Goal: Transaction & Acquisition: Purchase product/service

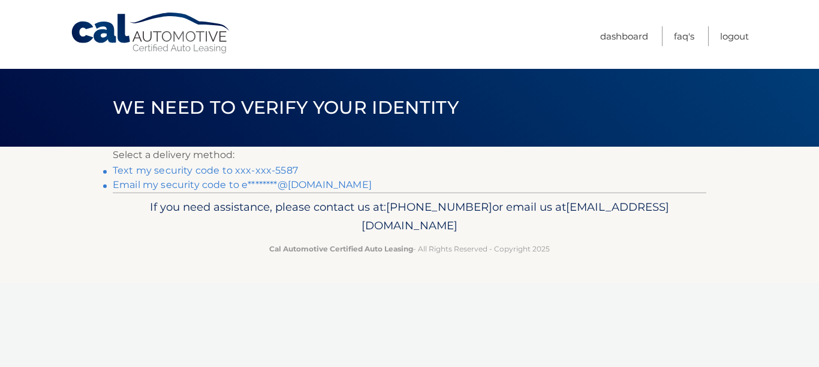
click at [260, 174] on link "Text my security code to xxx-xxx-5587" at bounding box center [205, 170] width 185 height 11
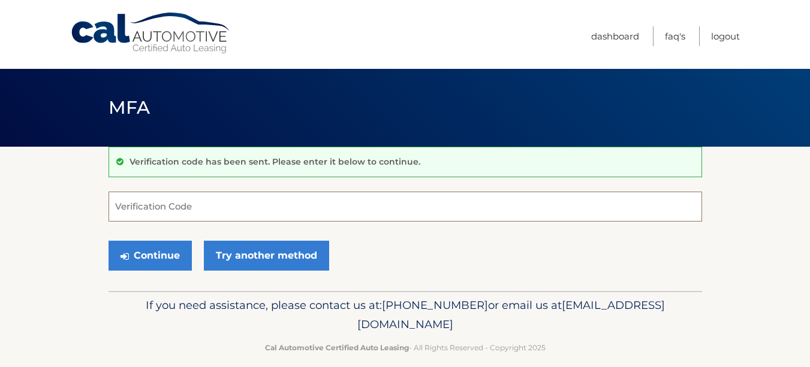
click at [192, 207] on input "Verification Code" at bounding box center [404, 207] width 593 height 30
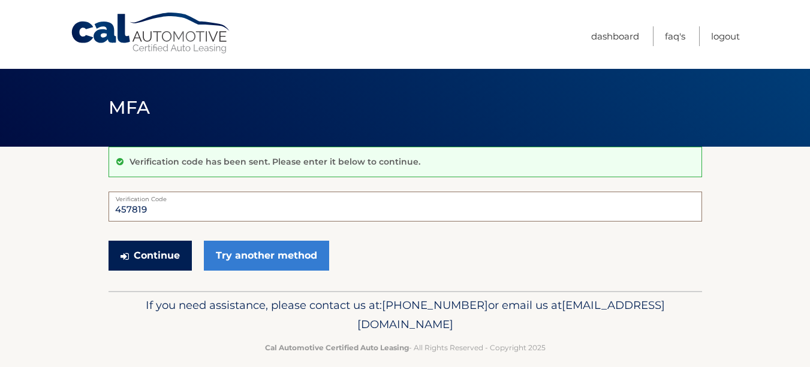
type input "457819"
click at [166, 251] on button "Continue" at bounding box center [149, 256] width 83 height 30
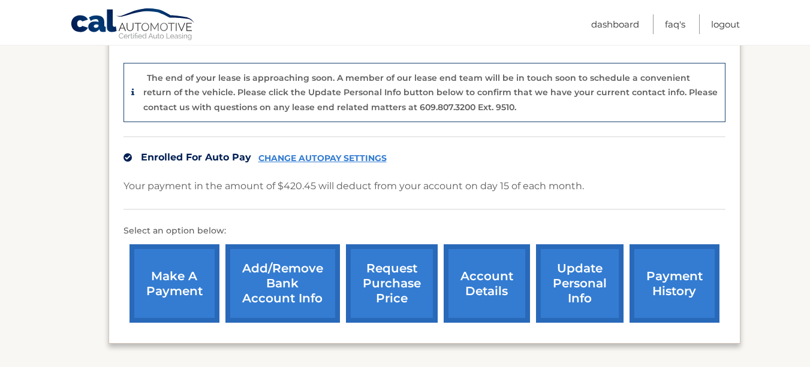
scroll to position [336, 0]
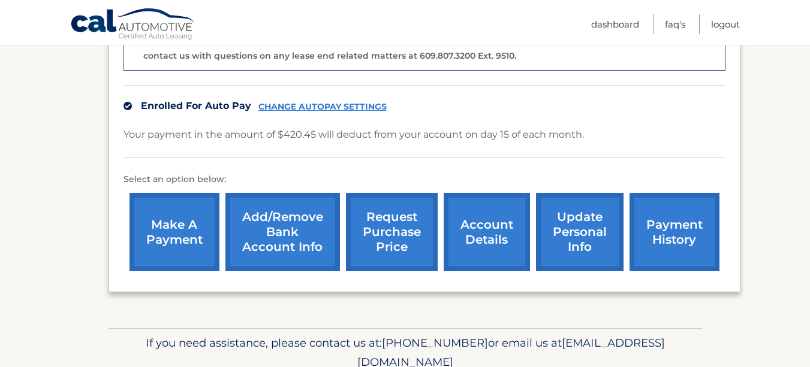
click at [182, 213] on link "make a payment" at bounding box center [174, 232] width 90 height 79
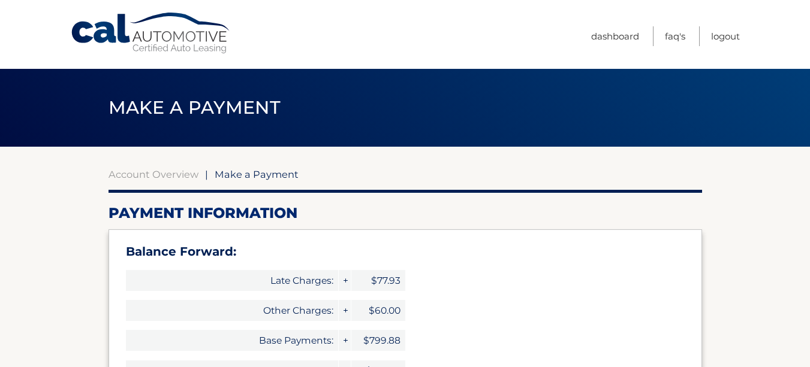
select select "ZWJjYTEzNWQtNTZlYy00MTk0LTg4NTQtZmY5ZTg4NDdkMzc3"
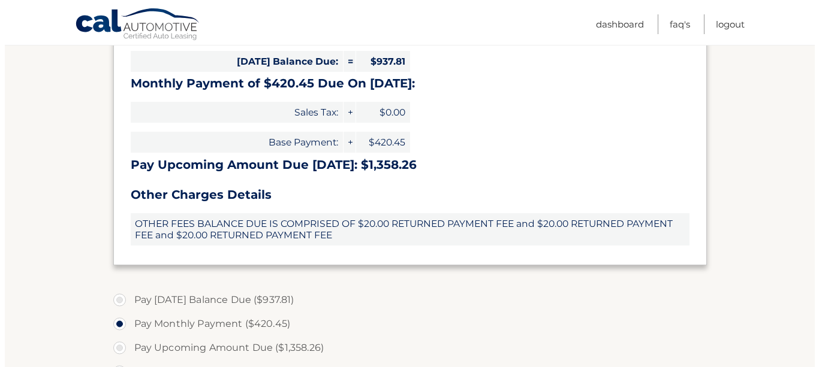
scroll to position [611, 0]
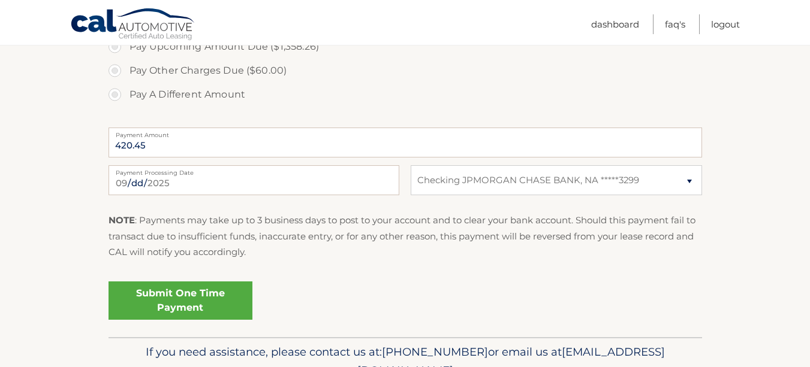
click at [195, 300] on link "Submit One Time Payment" at bounding box center [180, 301] width 144 height 38
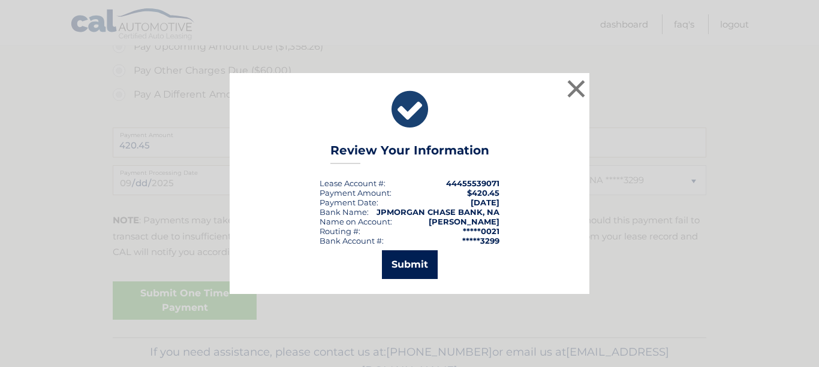
click at [430, 268] on button "Submit" at bounding box center [410, 265] width 56 height 29
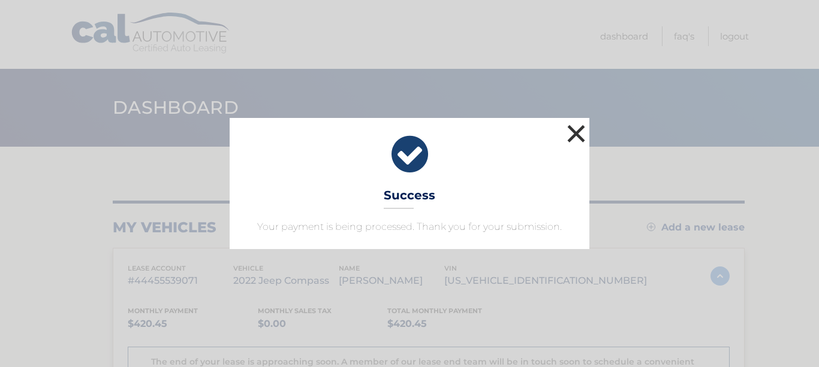
click at [571, 134] on button "×" at bounding box center [576, 134] width 24 height 24
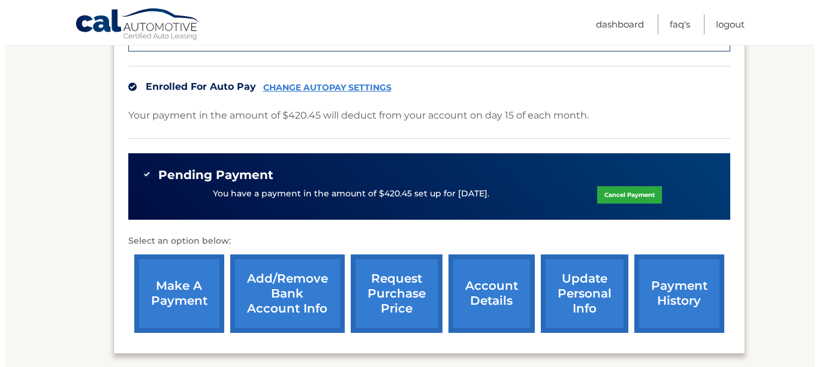
scroll to position [468, 0]
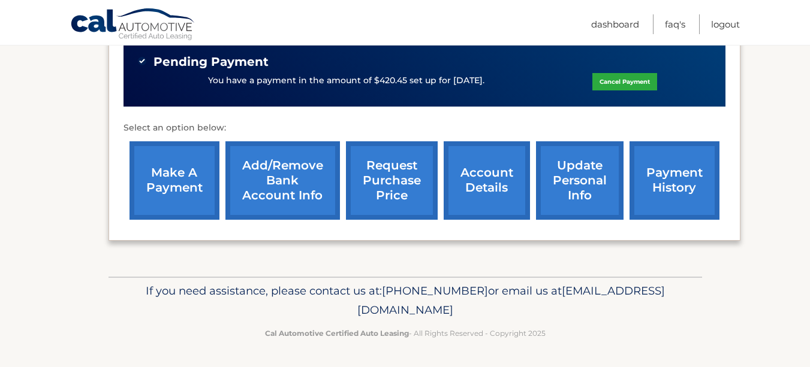
click at [411, 179] on link "request purchase price" at bounding box center [392, 180] width 92 height 79
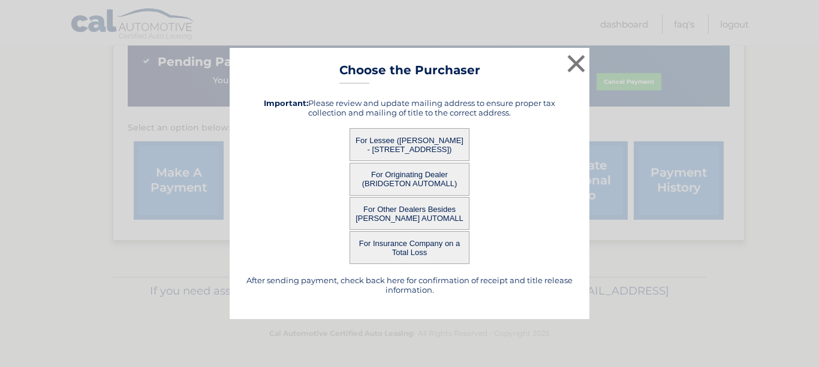
click at [423, 141] on button "For Lessee (EMILY GALECKI - 8785 BAY 16TH ST, APT D8, BROOKLYN, NY 11214)" at bounding box center [409, 144] width 120 height 33
click at [360, 134] on button "For Lessee ([PERSON_NAME] - [STREET_ADDRESS])" at bounding box center [409, 144] width 120 height 33
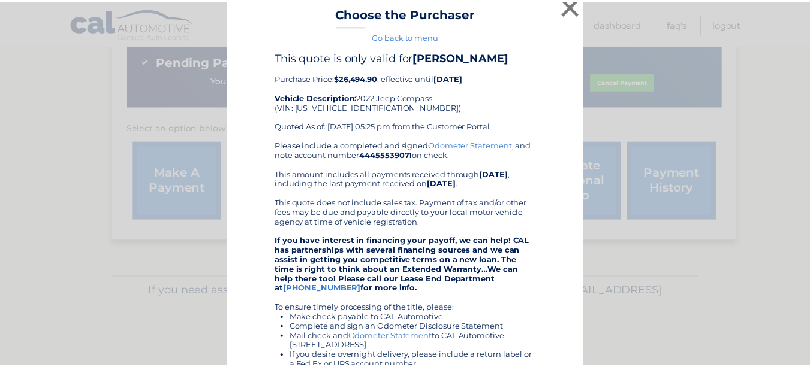
scroll to position [0, 0]
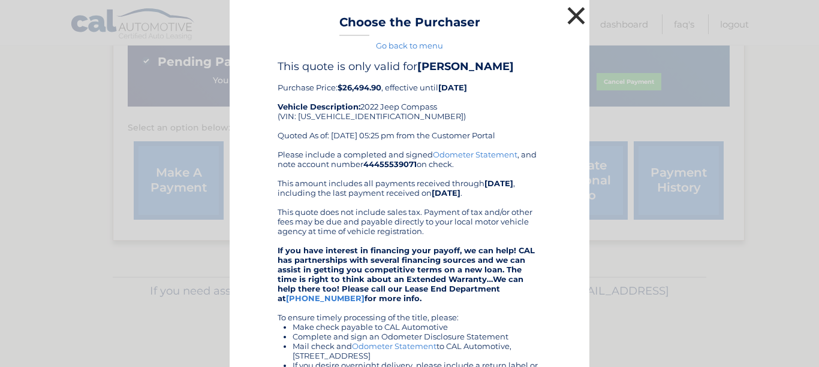
click at [569, 16] on button "×" at bounding box center [576, 16] width 24 height 24
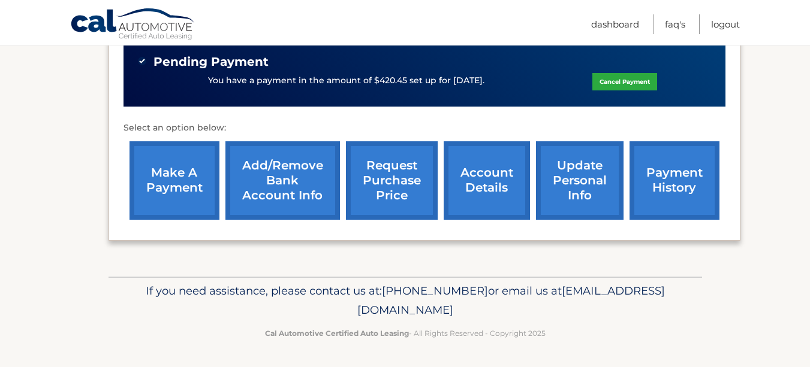
click at [697, 181] on link "payment history" at bounding box center [674, 180] width 90 height 79
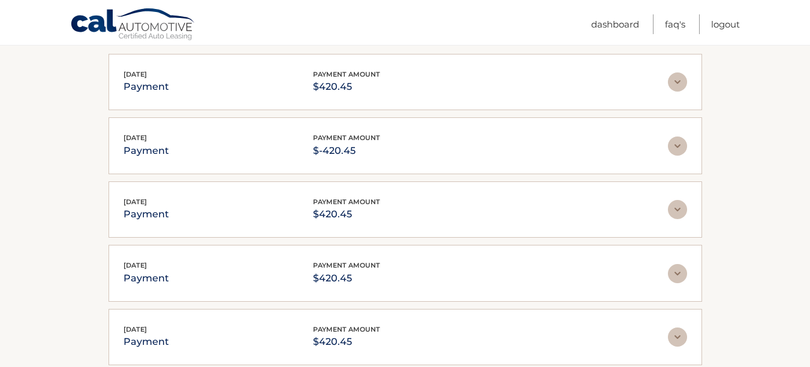
scroll to position [248, 0]
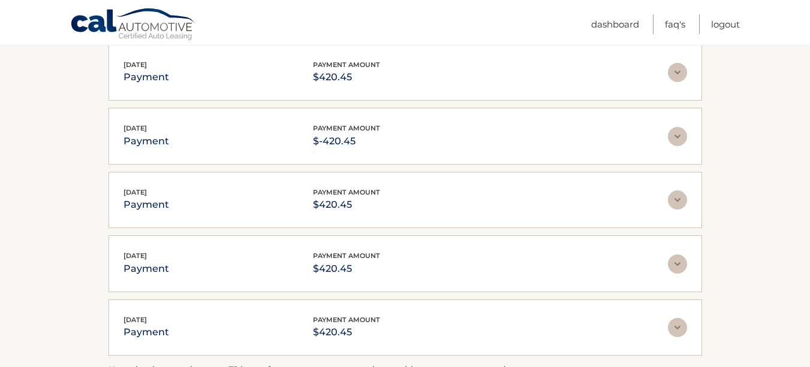
click at [668, 144] on img at bounding box center [677, 136] width 19 height 19
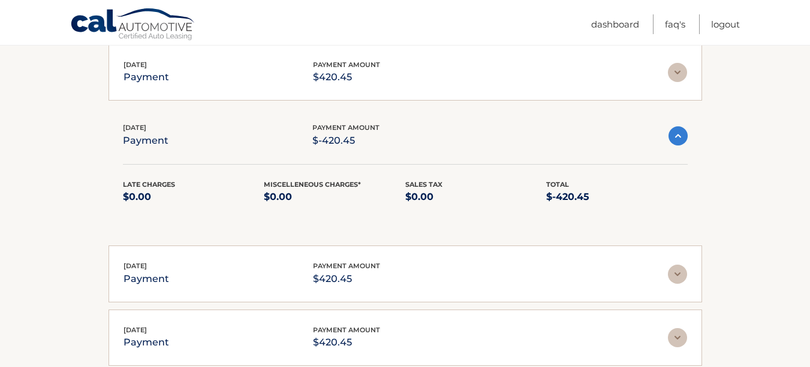
click at [667, 144] on div "[DATE] payment payment amount $-420.45" at bounding box center [395, 135] width 545 height 27
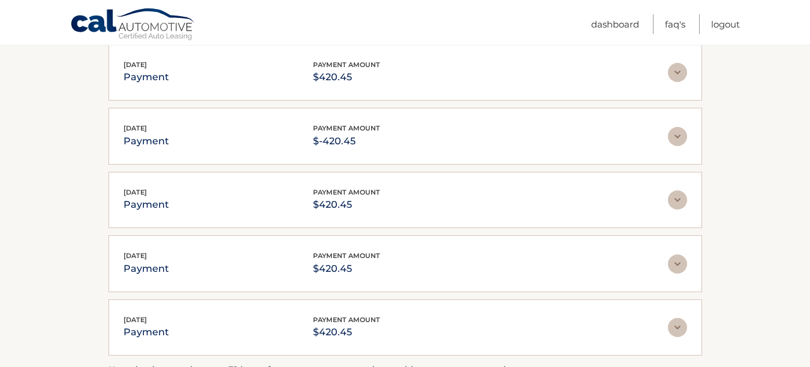
click at [668, 67] on img at bounding box center [677, 72] width 19 height 19
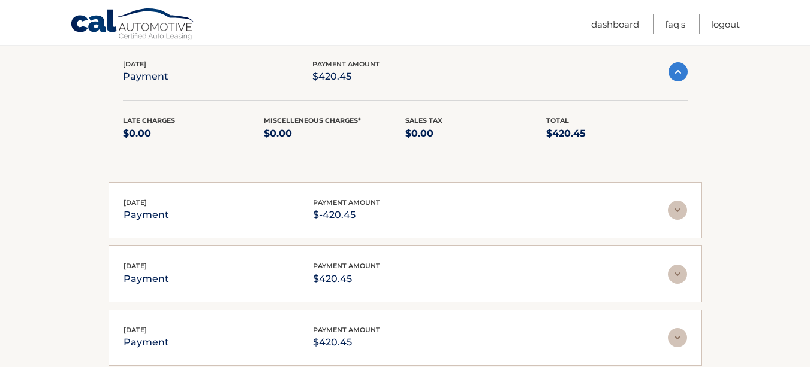
click at [668, 67] on img at bounding box center [677, 71] width 19 height 19
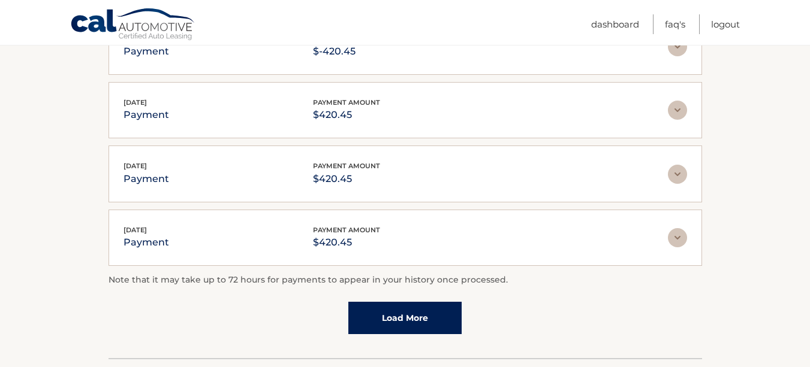
scroll to position [342, 0]
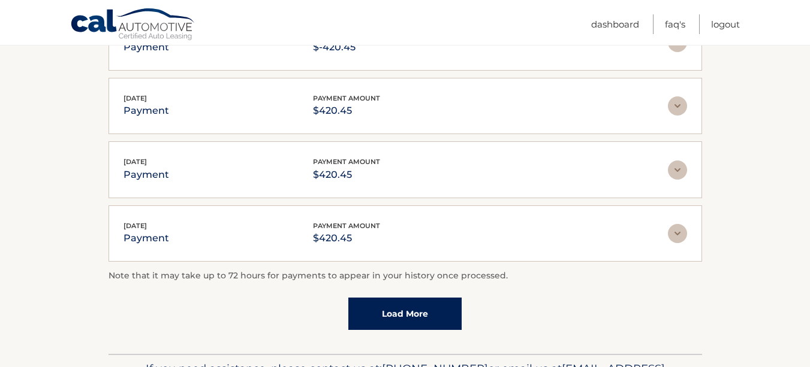
click at [411, 311] on link "Load More" at bounding box center [404, 314] width 113 height 32
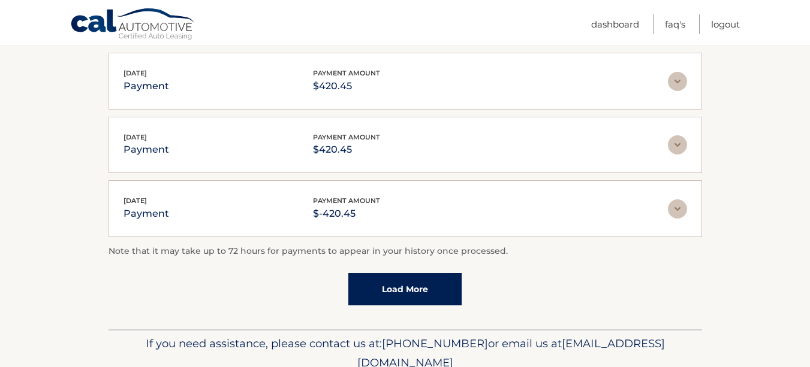
scroll to position [484, 0]
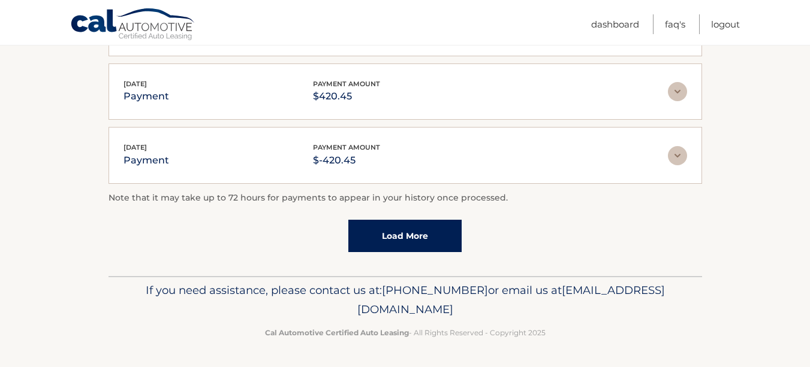
click at [432, 239] on link "Load More" at bounding box center [404, 236] width 113 height 32
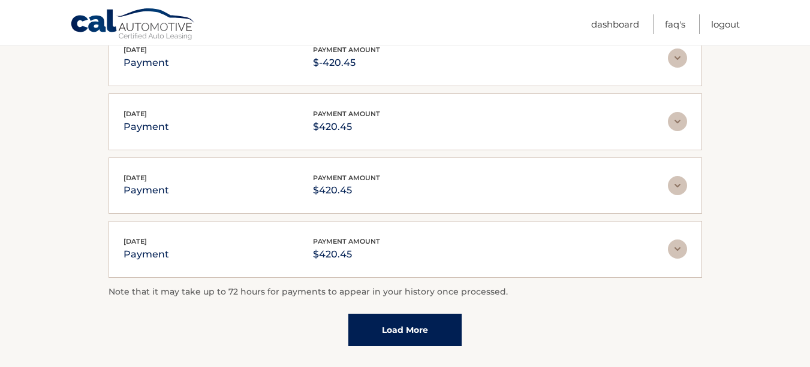
scroll to position [716, 0]
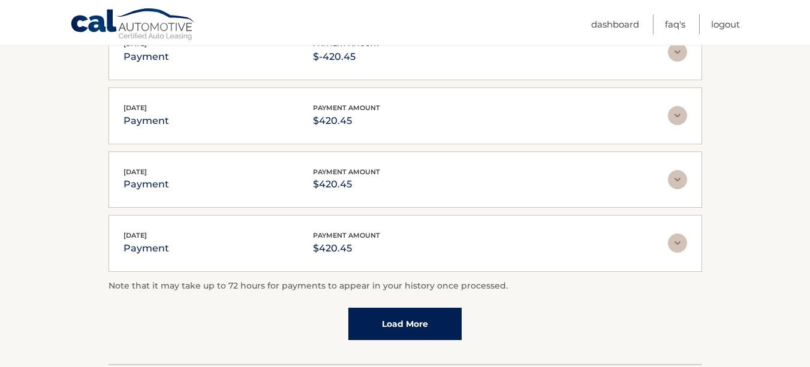
click at [439, 336] on link "Load More" at bounding box center [404, 324] width 113 height 32
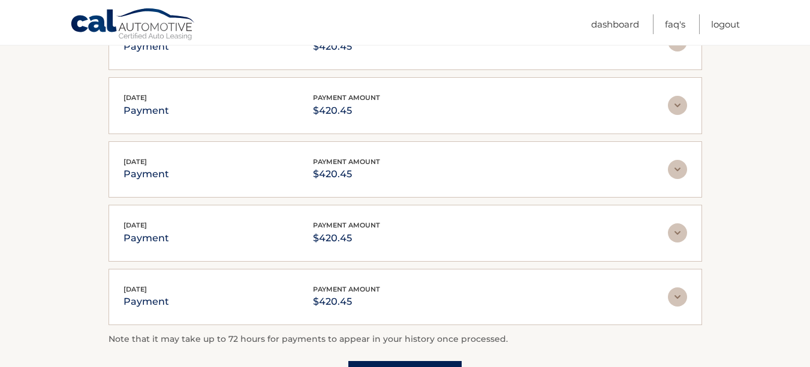
scroll to position [1015, 0]
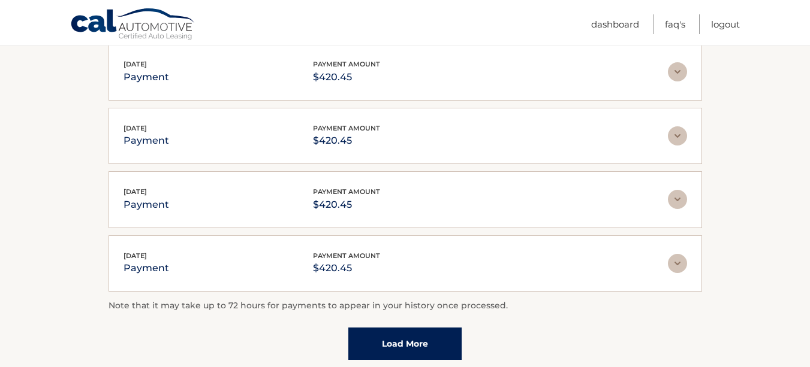
click at [427, 350] on link "Load More" at bounding box center [404, 344] width 113 height 32
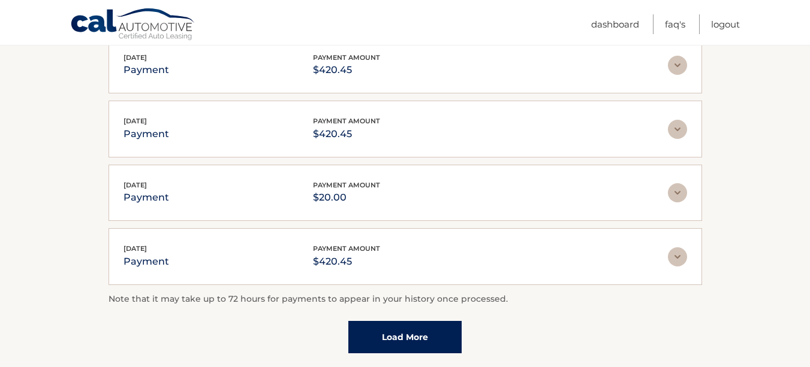
scroll to position [1394, 0]
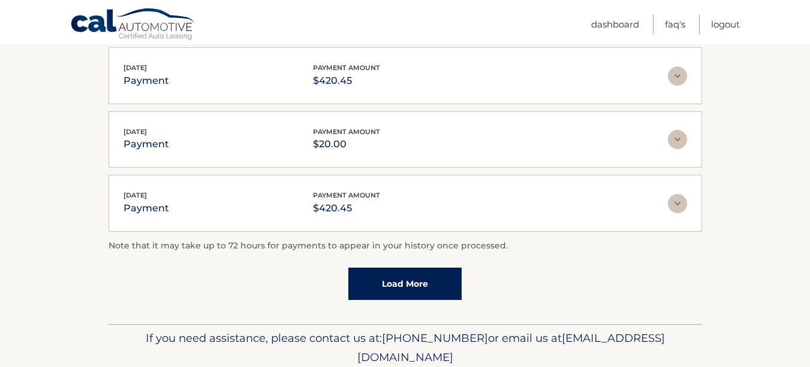
click at [406, 295] on link "Load More" at bounding box center [404, 284] width 113 height 32
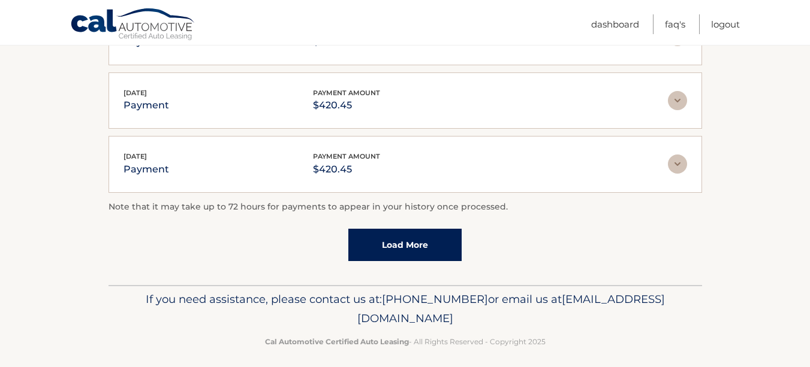
scroll to position [1697, 0]
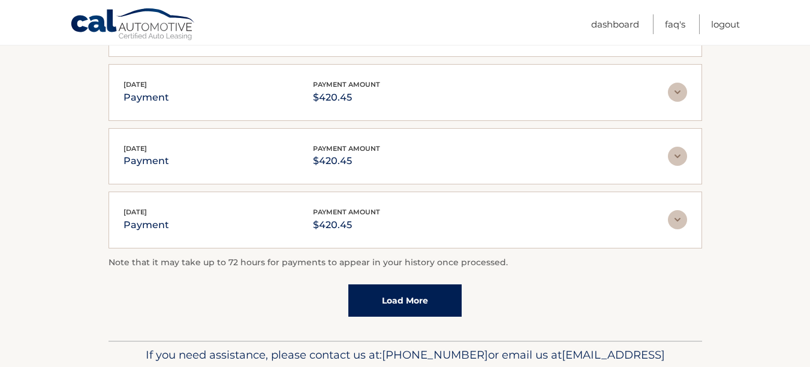
click at [438, 313] on link "Load More" at bounding box center [404, 301] width 113 height 32
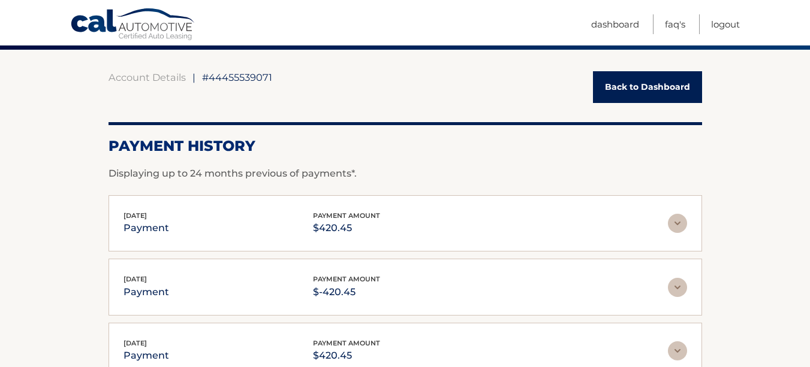
scroll to position [89, 0]
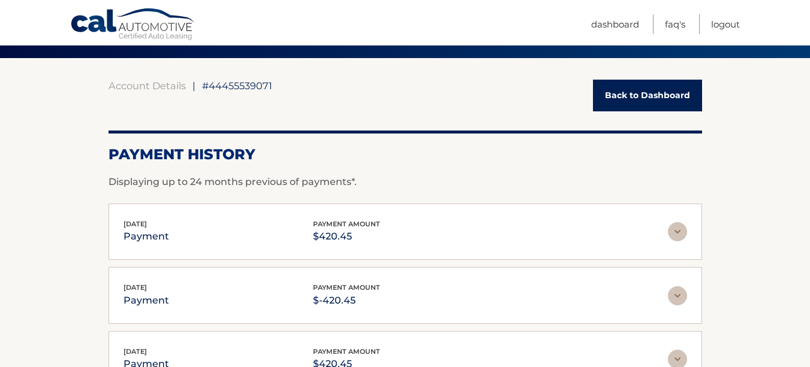
click at [675, 227] on img at bounding box center [677, 231] width 19 height 19
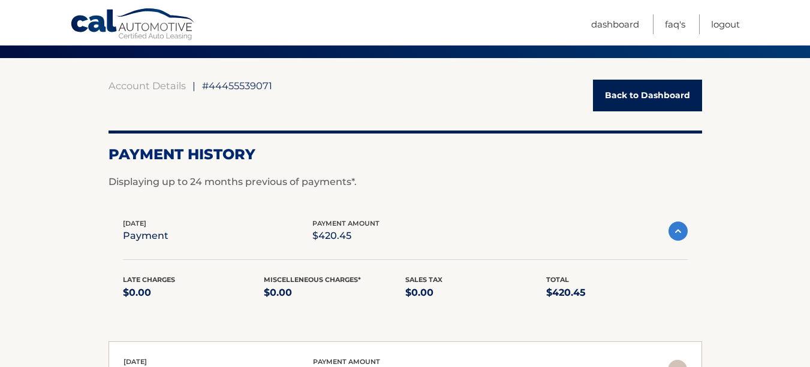
scroll to position [0, 0]
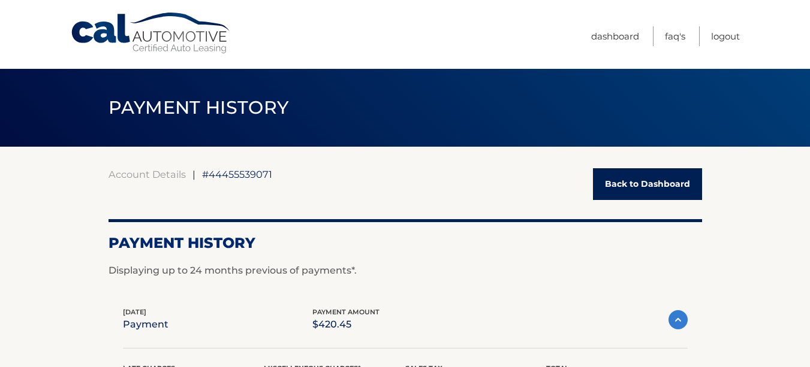
click at [612, 183] on link "Back to Dashboard" at bounding box center [647, 184] width 109 height 32
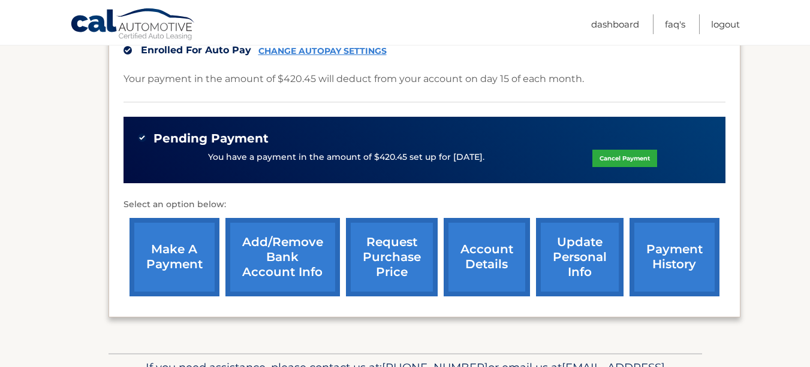
scroll to position [394, 0]
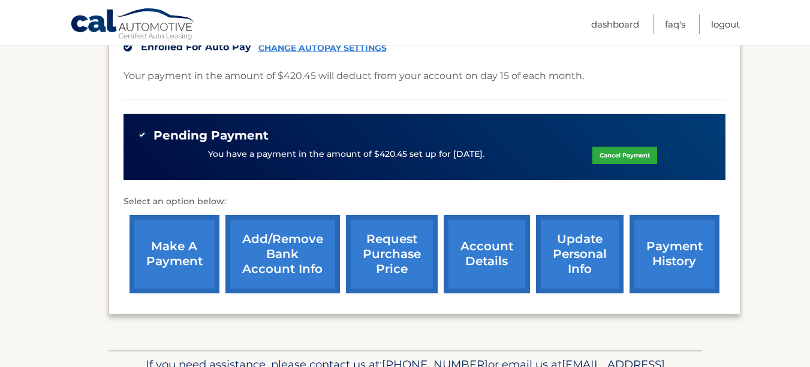
click at [170, 249] on link "make a payment" at bounding box center [174, 254] width 90 height 79
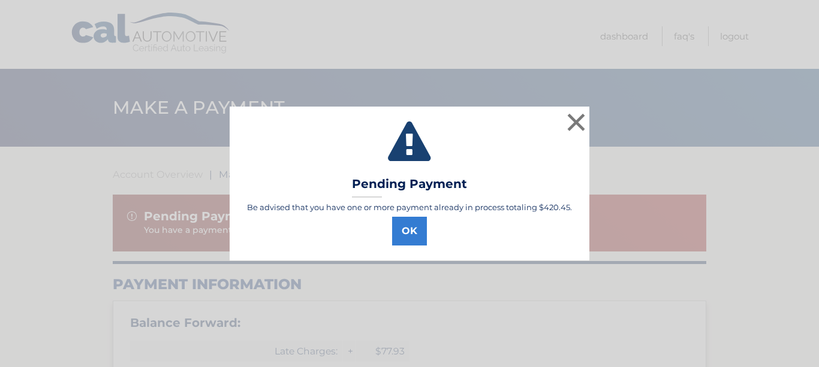
select select "ZWJjYTEzNWQtNTZlYy00MTk0LTg4NTQtZmY5ZTg4NDdkMzc3"
click at [406, 239] on button "OK" at bounding box center [409, 231] width 35 height 29
